Goal: Task Accomplishment & Management: Complete application form

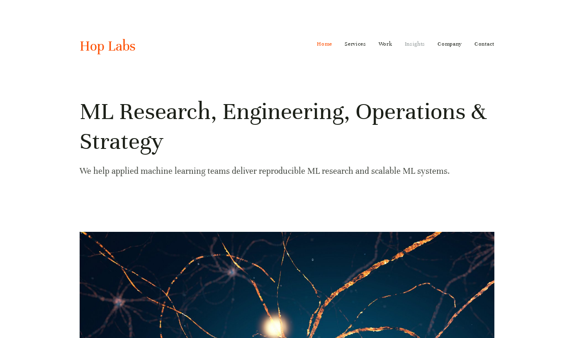
click at [416, 41] on link "Insights" at bounding box center [415, 43] width 21 height 13
click at [386, 43] on link "Work" at bounding box center [385, 43] width 14 height 13
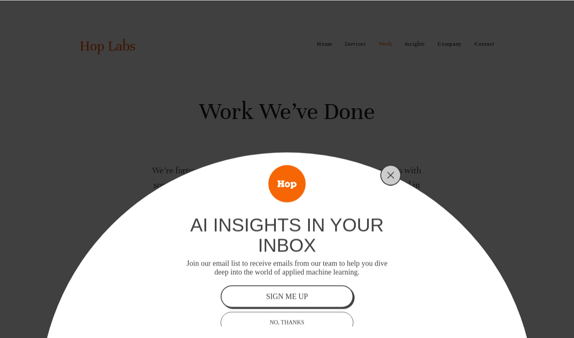
click at [328, 291] on button "sign me up" at bounding box center [287, 296] width 133 height 22
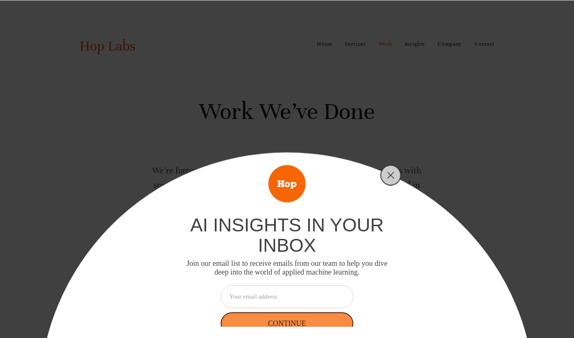
click at [319, 294] on input "email" at bounding box center [287, 296] width 133 height 23
type input "[EMAIL_ADDRESS][DOMAIN_NAME]"
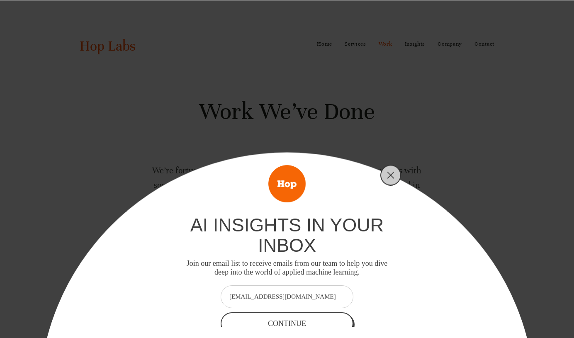
click at [308, 321] on button "Continue" at bounding box center [287, 323] width 133 height 22
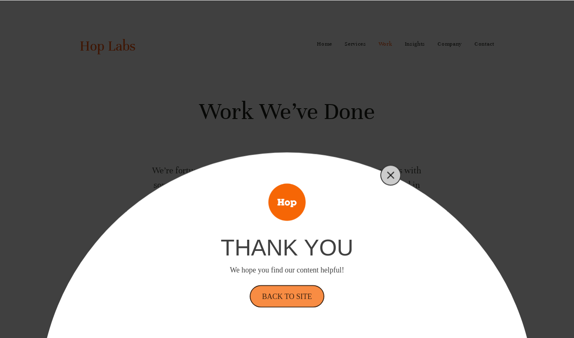
click at [394, 180] on button "Close" at bounding box center [391, 175] width 12 height 12
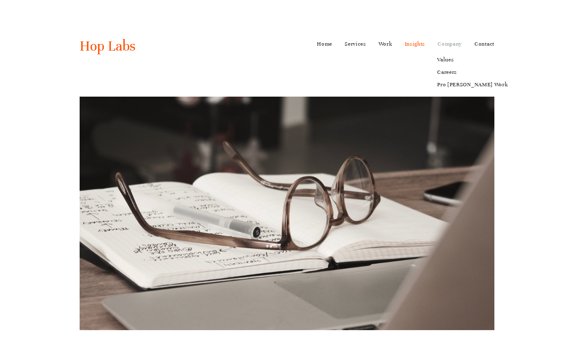
click at [440, 46] on link "Company" at bounding box center [449, 43] width 24 height 13
click at [449, 73] on link "Careers" at bounding box center [472, 72] width 82 height 12
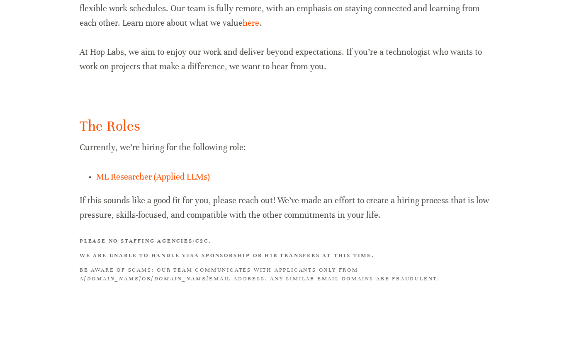
scroll to position [511, 0]
